Goal: Transaction & Acquisition: Purchase product/service

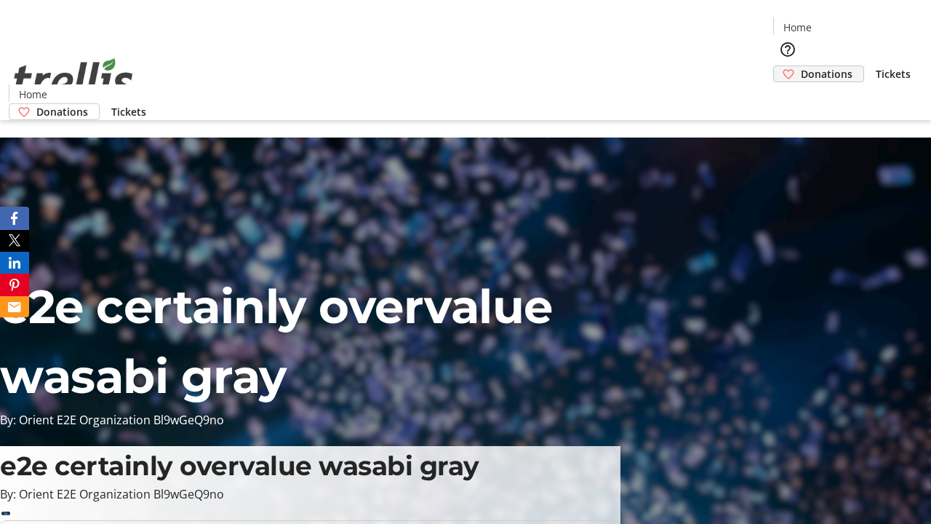
click at [801, 66] on span "Donations" at bounding box center [827, 73] width 52 height 15
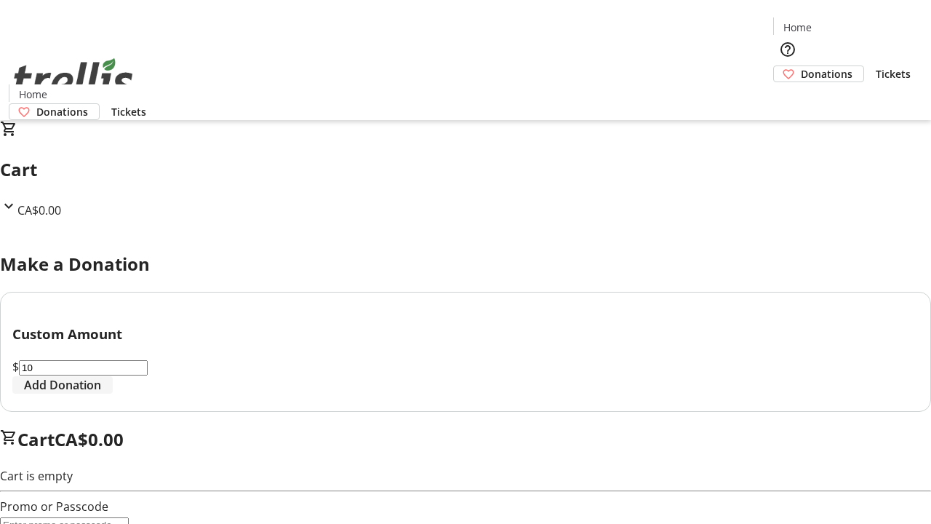
click at [101, 393] on span "Add Donation" at bounding box center [62, 384] width 77 height 17
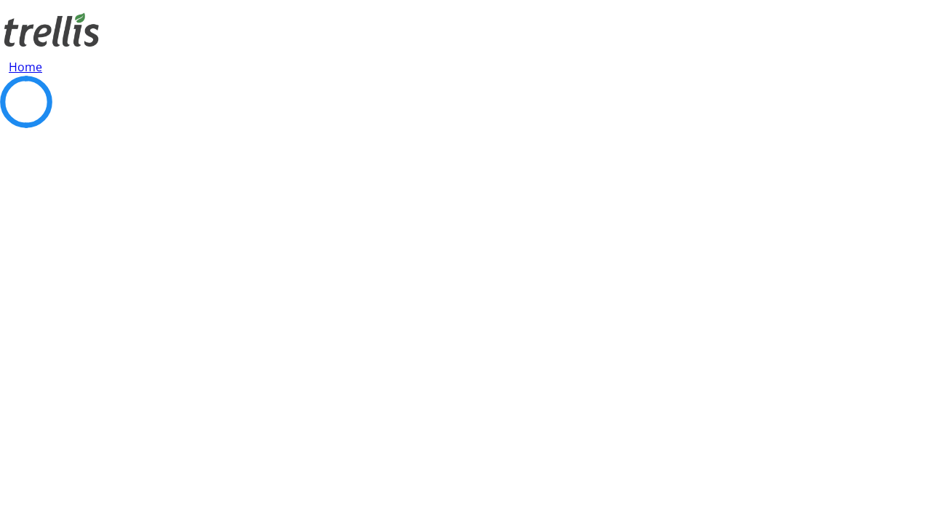
select select "CA"
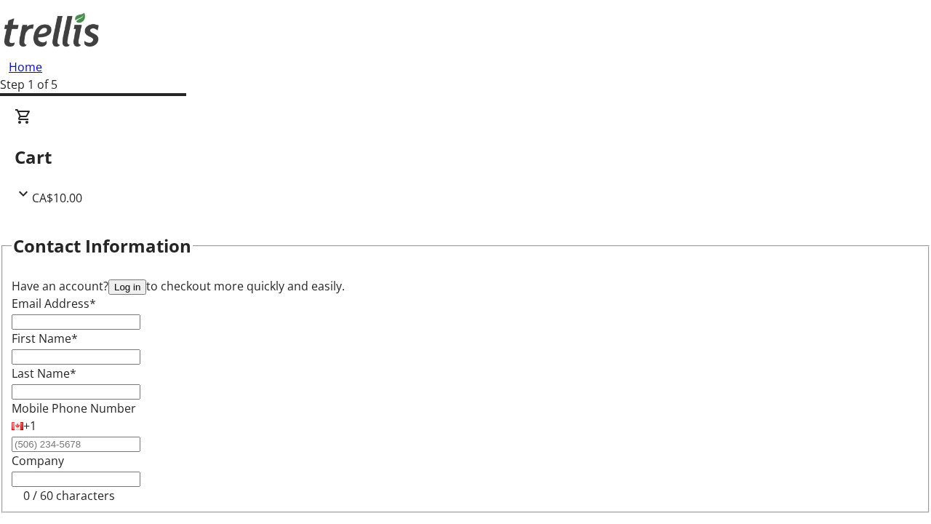
click at [146, 279] on button "Log in" at bounding box center [127, 286] width 38 height 15
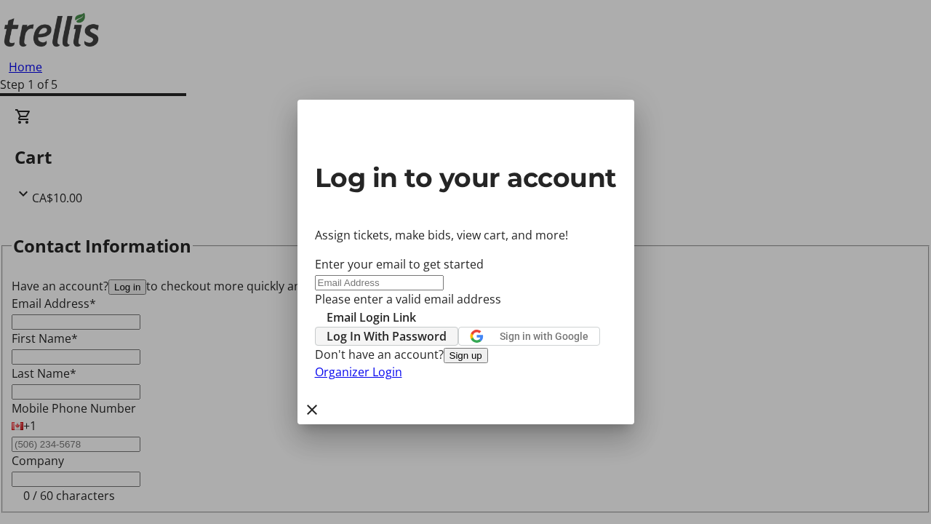
click at [447, 327] on span "Log In With Password" at bounding box center [387, 335] width 120 height 17
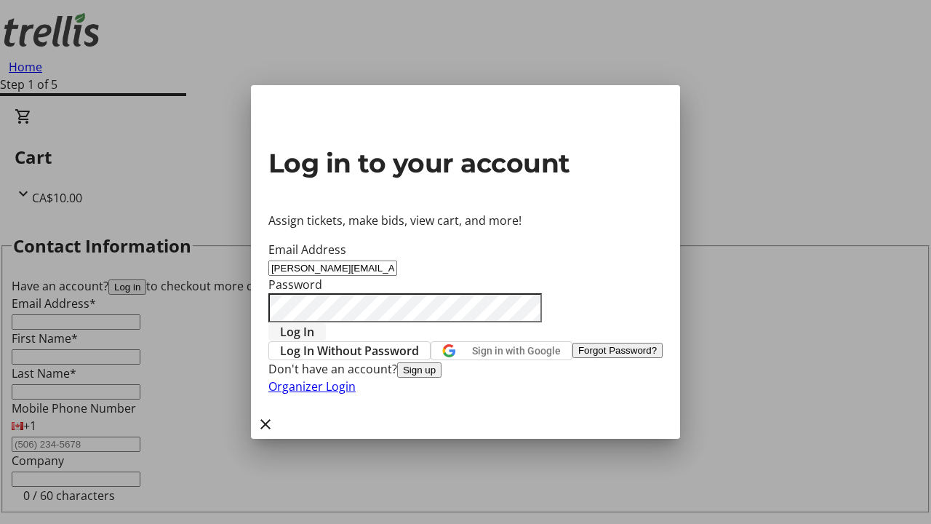
click at [314, 323] on span "Log In" at bounding box center [297, 331] width 34 height 17
